Goal: Register for event/course

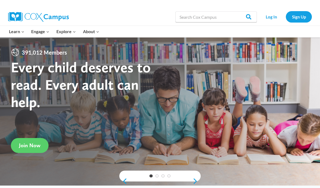
click at [284, 14] on li "Log In" at bounding box center [272, 16] width 26 height 11
click at [275, 17] on link "Log In" at bounding box center [272, 16] width 24 height 11
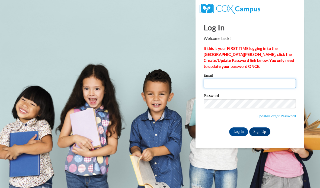
click at [231, 82] on input "Email" at bounding box center [250, 83] width 92 height 9
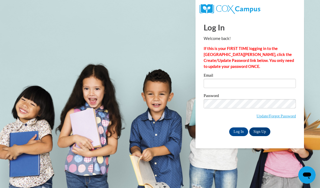
type input "[EMAIL_ADDRESS][PERSON_NAME][DOMAIN_NAME]"
click at [238, 131] on input "Log In" at bounding box center [238, 131] width 19 height 9
click at [238, 132] on input "Log In" at bounding box center [238, 131] width 19 height 9
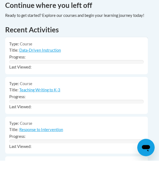
scroll to position [416, 3]
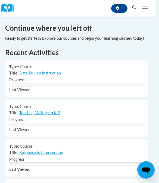
click at [52, 71] on link "Data-Driven Instruction" at bounding box center [40, 73] width 42 height 5
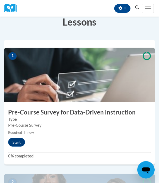
scroll to position [97, 0]
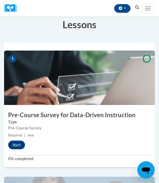
click at [19, 146] on button "Start" at bounding box center [16, 144] width 17 height 9
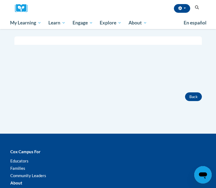
scroll to position [104, 0]
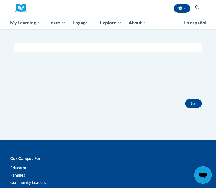
click at [159, 106] on button "Back" at bounding box center [193, 103] width 17 height 9
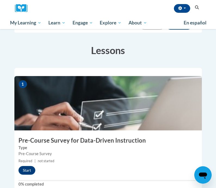
scroll to position [103, 0]
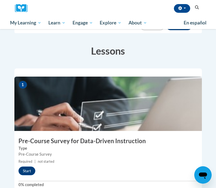
click at [34, 166] on button "Start" at bounding box center [26, 170] width 17 height 9
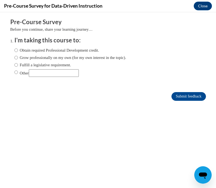
scroll to position [0, 0]
click at [84, 52] on label "Obtain required Professional Development credit." at bounding box center [56, 50] width 85 height 6
click at [18, 52] on input "Obtain required Professional Development credit." at bounding box center [16, 50] width 4 height 6
radio input "true"
click at [188, 96] on input "Submit feedback" at bounding box center [188, 96] width 34 height 9
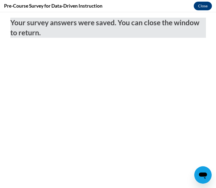
click at [205, 7] on button "Close" at bounding box center [203, 6] width 18 height 9
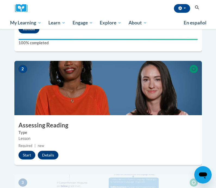
scroll to position [247, 0]
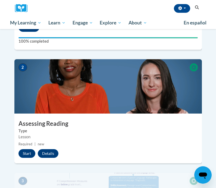
click at [28, 149] on button "Start" at bounding box center [26, 153] width 17 height 9
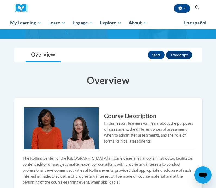
scroll to position [25, 0]
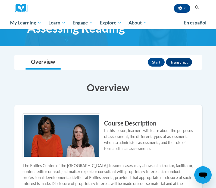
click at [158, 59] on button "Start" at bounding box center [156, 62] width 17 height 9
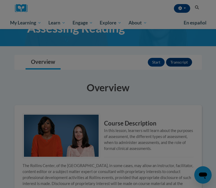
scroll to position [0, 0]
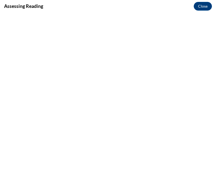
click at [203, 5] on button "Close" at bounding box center [203, 6] width 18 height 9
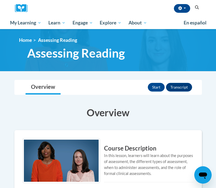
click at [157, 86] on button "Start" at bounding box center [156, 87] width 17 height 9
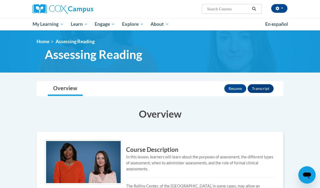
click at [216, 90] on button "Resume" at bounding box center [236, 88] width 22 height 9
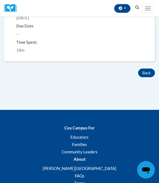
scroll to position [228, 0]
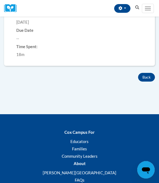
click at [149, 73] on button "Back" at bounding box center [146, 77] width 17 height 9
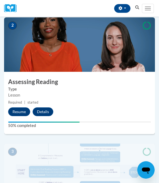
scroll to position [255, 0]
